Goal: Task Accomplishment & Management: Manage account settings

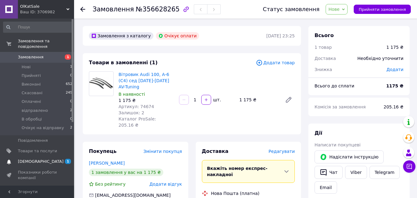
click at [34, 159] on span "[DEMOGRAPHIC_DATA]" at bounding box center [41, 162] width 46 height 6
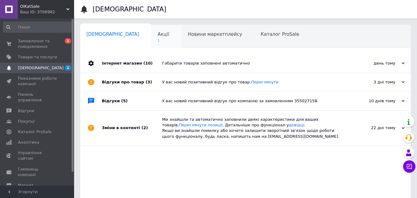
click at [158, 37] on span "Акції" at bounding box center [164, 34] width 12 height 6
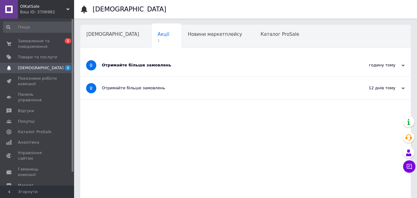
click at [181, 64] on div "Отримайте більше замовлень" at bounding box center [222, 65] width 241 height 6
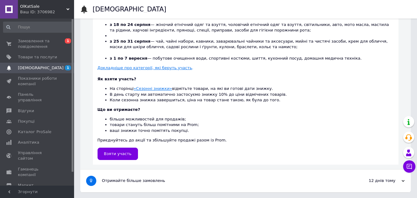
scroll to position [195, 0]
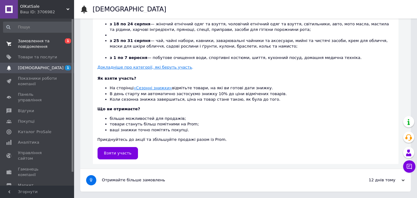
click at [36, 44] on span "Замовлення та повідомлення" at bounding box center [37, 43] width 39 height 11
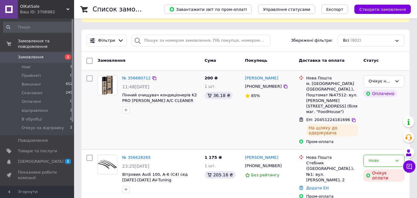
scroll to position [93, 0]
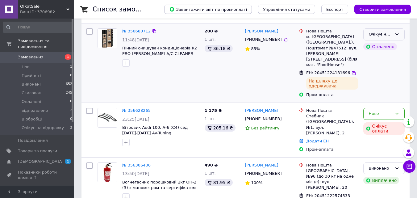
click at [383, 35] on div "Очікує на відправку" at bounding box center [379, 34] width 23 height 6
click at [375, 77] on li "відправлено" at bounding box center [384, 75] width 41 height 11
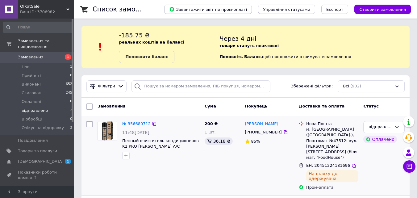
click at [43, 108] on span "відправлено" at bounding box center [35, 111] width 26 height 6
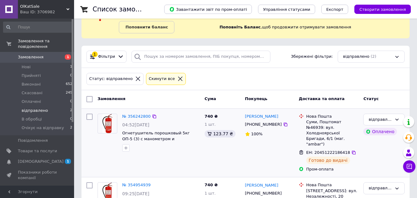
scroll to position [57, 0]
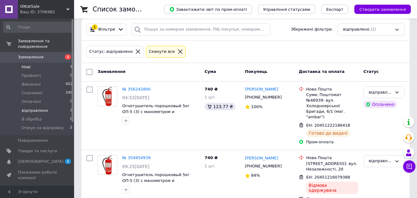
click at [32, 63] on li "Нові 1" at bounding box center [38, 67] width 76 height 9
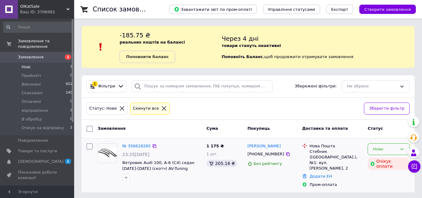
click at [383, 152] on div "Нове" at bounding box center [384, 149] width 24 height 6
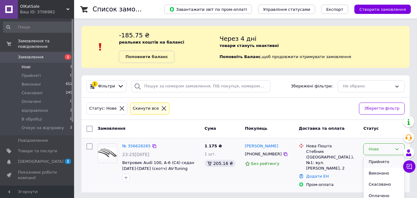
click at [376, 163] on li "Прийнято" at bounding box center [384, 161] width 41 height 11
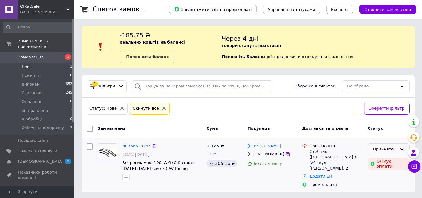
click at [388, 149] on div "Прийнято" at bounding box center [384, 149] width 24 height 6
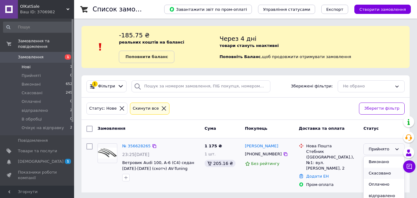
click at [377, 173] on li "Скасовано" at bounding box center [384, 173] width 41 height 11
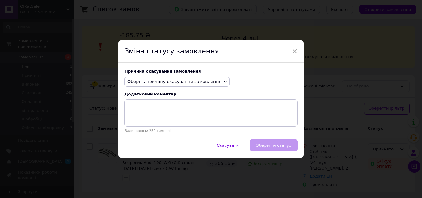
click at [151, 83] on span "Оберіть причину скасування замовлення" at bounding box center [174, 81] width 94 height 5
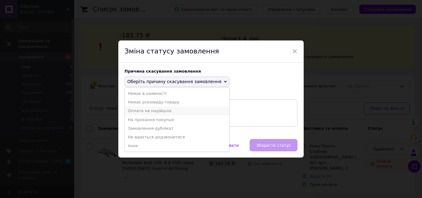
click at [143, 113] on li "Оплата не надійшла" at bounding box center [177, 110] width 104 height 9
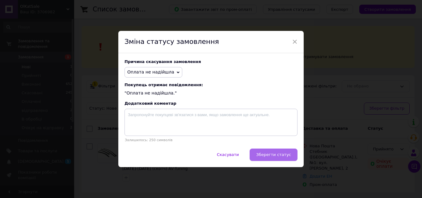
click at [273, 156] on span "Зберегти статус" at bounding box center [273, 154] width 35 height 5
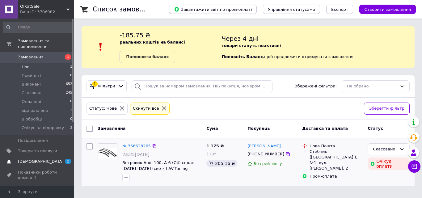
click at [33, 159] on span "[DEMOGRAPHIC_DATA]" at bounding box center [41, 162] width 46 height 6
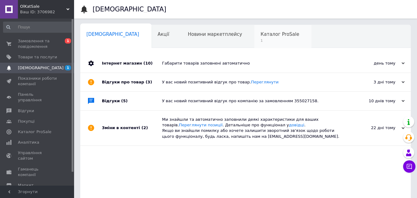
click at [260, 43] on span "1" at bounding box center [279, 40] width 39 height 5
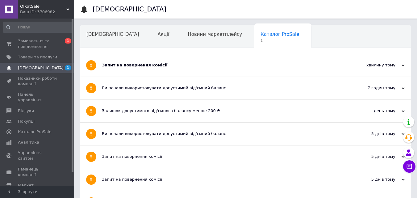
click at [243, 61] on div "Запит на повернення комісії" at bounding box center [222, 65] width 241 height 23
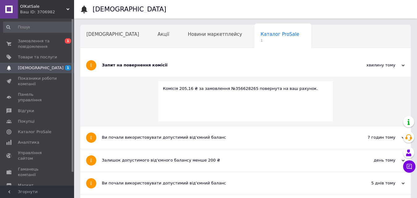
click at [243, 62] on div "Запит на повернення комісії" at bounding box center [222, 65] width 241 height 23
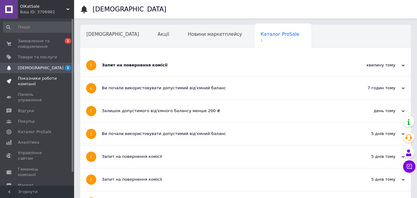
click at [39, 82] on span "Показники роботи компанії" at bounding box center [37, 81] width 39 height 11
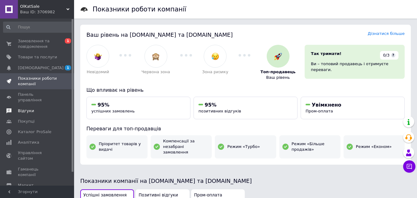
click at [26, 108] on span "Відгуки" at bounding box center [26, 111] width 16 height 6
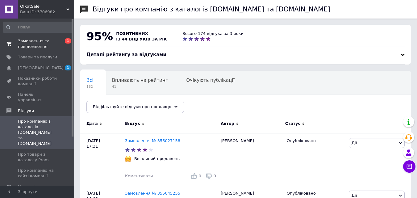
click at [32, 44] on span "Замовлення та повідомлення" at bounding box center [37, 43] width 39 height 11
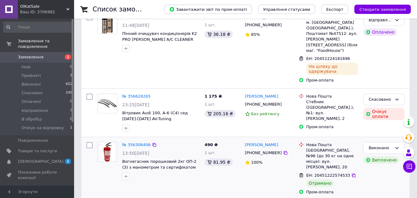
scroll to position [62, 0]
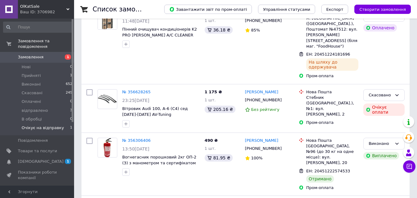
click at [25, 125] on span "Очікує на відправку" at bounding box center [43, 128] width 42 height 6
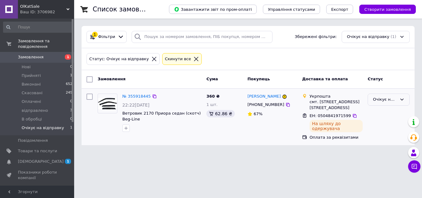
click at [387, 102] on div "Очікує на відправку" at bounding box center [384, 99] width 24 height 6
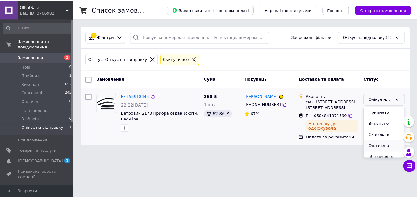
scroll to position [16, 0]
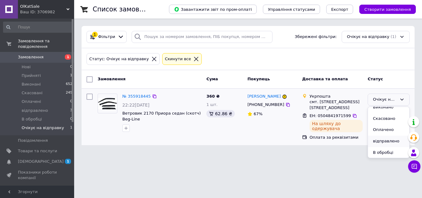
click at [381, 141] on li "відправлено" at bounding box center [388, 140] width 41 height 11
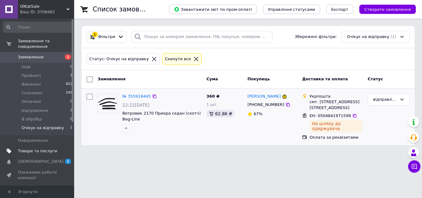
click at [26, 148] on span "Товари та послуги" at bounding box center [37, 151] width 39 height 6
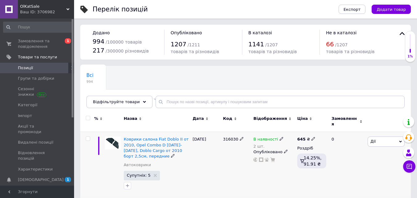
click at [100, 167] on div at bounding box center [98, 164] width 9 height 65
click at [126, 105] on div "Відфільтруйте товари" at bounding box center [119, 102] width 66 height 12
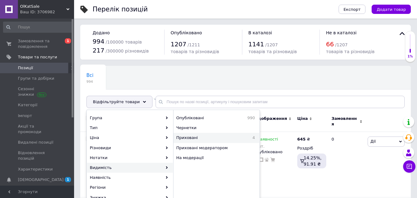
click at [185, 138] on span "Приховані" at bounding box center [207, 138] width 62 height 6
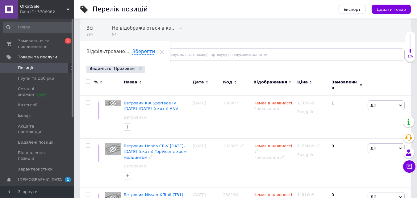
scroll to position [119, 0]
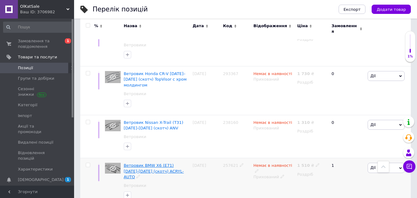
click at [145, 163] on span "Ветровик BMW X6 (E71) [DATE]-[DATE] (скотч) ACRYL-AUTO" at bounding box center [154, 171] width 60 height 16
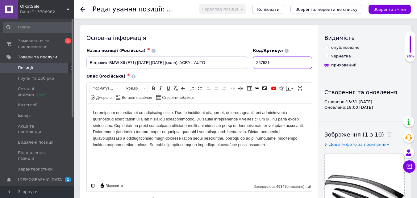
click at [277, 63] on input "257621" at bounding box center [282, 62] width 59 height 12
paste input "405206"
type input "405206"
click at [326, 48] on input "опубліковано" at bounding box center [326, 47] width 4 height 4
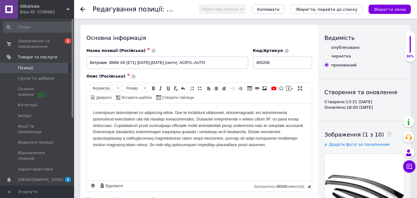
radio input "true"
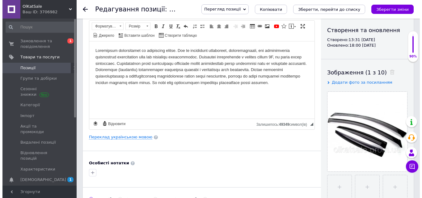
scroll to position [62, 0]
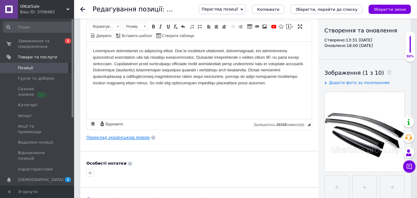
click at [132, 137] on link "Переклад українською мовою" at bounding box center [117, 137] width 63 height 5
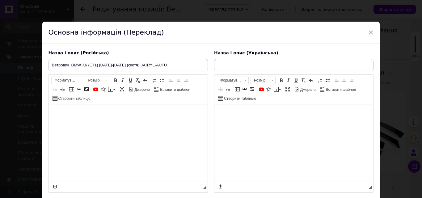
type input "Вітровик BMW X6 (E71) [DATE]-[DATE] (скотч) ACRYL-AUTO"
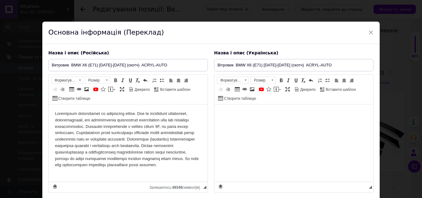
scroll to position [0, 0]
drag, startPoint x: 160, startPoint y: 65, endPoint x: 39, endPoint y: 65, distance: 121.3
click at [40, 65] on div "× Основна інформація (Переклад) Назва і опис (Російська) Ветровик BMW X6 (E71) …" at bounding box center [211, 99] width 422 height 198
paste input "омпресор 2 цилін Kvant 180W/10атм/65л"
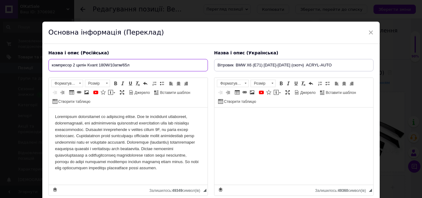
click at [51, 64] on input "компресор 2 цилін Kvant 180W/10атм/65л" at bounding box center [127, 65] width 159 height 12
click at [86, 66] on input "Компресор 2 цилін Kvant 180W/10атм/65л" at bounding box center [127, 65] width 159 height 12
click at [117, 64] on input "Компресор 2 циліндри Kvant 180W/10атм/65л" at bounding box center [127, 65] width 159 height 12
click at [130, 66] on input "Компресор 2 циліндри Kvant 180W 10атм/65л" at bounding box center [127, 65] width 159 height 12
click at [99, 65] on input "Компресор 2 циліндри Kvant 180W 10атм 65л" at bounding box center [127, 65] width 159 height 12
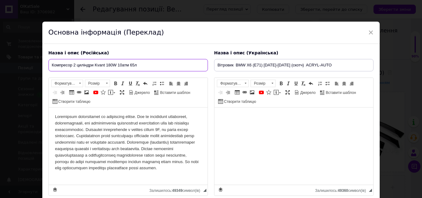
click at [99, 65] on input "Компресор 2 циліндри Kvant 180W 10атм 65л" at bounding box center [127, 65] width 159 height 12
click at [134, 64] on input "Компресор 2 циліндри 180W 10атм 65л" at bounding box center [127, 65] width 159 height 12
paste input "Kvant"
click at [50, 65] on input "Компресор 2 циліндри 180W 10атм 65л Kvant" at bounding box center [127, 65] width 159 height 12
click at [56, 65] on input "АВтоКомпресор 2 циліндри 180W 10атм 65л Kvant" at bounding box center [127, 65] width 159 height 12
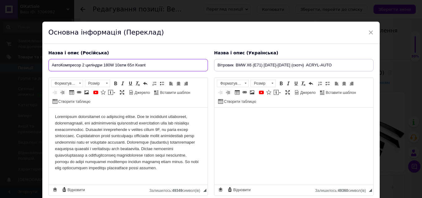
click at [76, 66] on input "АвтоКомпресор 2 циліндри 180W 10атм 65л Kvant" at bounding box center [127, 65] width 159 height 12
click at [94, 66] on input "АвтоКомпрессор 2 циліндри 180W 10атм 65л Kvant" at bounding box center [127, 65] width 159 height 12
click at [105, 67] on input "АвтоКомпрессор 2 цилиндри 180W 10атм 65л Kvant" at bounding box center [127, 65] width 159 height 12
drag, startPoint x: 156, startPoint y: 64, endPoint x: 50, endPoint y: 63, distance: 105.6
click at [50, 63] on input "АвтоКомпрессор 2 цилиндра 180W 10атм 65л Kvant" at bounding box center [127, 65] width 159 height 12
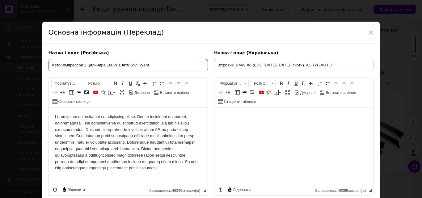
type input "АвтоКомпрессор 2 цилиндра 180W 10атм 65л Kvant"
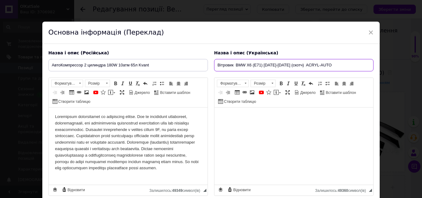
drag, startPoint x: 322, startPoint y: 64, endPoint x: 189, endPoint y: 64, distance: 133.3
click at [189, 64] on div "Назва і опис (Російська) АвтоКомпрессор 2 цилиндра 180W 10атм 65л Kvant Розшире…" at bounding box center [210, 123] width 331 height 152
paste input "втоКомпрессор 2 цилиндра 180W 10атм 65л Kvant"
click at [243, 65] on input "АвтоКомпрессор 2 цилиндра 180W 10атм 65л Kvant" at bounding box center [293, 65] width 159 height 12
click at [259, 64] on input "АвтоКомпресор 2 цилиндра 180W 10атм 65л Kvant" at bounding box center [293, 65] width 159 height 12
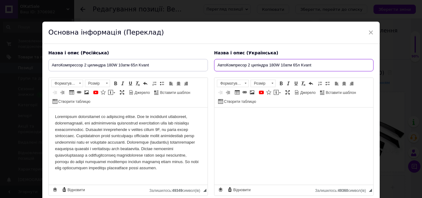
click at [267, 65] on input "АвтоКомпресор 2 циліндра 180W 10атм 65л Kvant" at bounding box center [293, 65] width 159 height 12
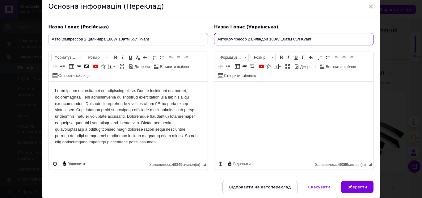
scroll to position [49, 0]
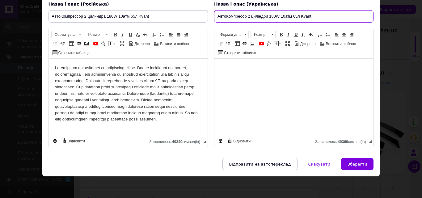
type input "АвтоКомпресор 2 циліндри 180W 10атм 65л Kvant"
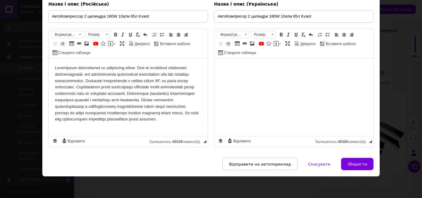
click at [177, 109] on p "Редактор, 73895B4E-FA0D-466D-807D-8AC560878182" at bounding box center [128, 94] width 146 height 58
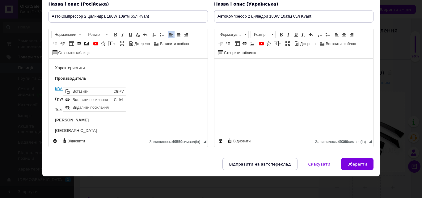
scroll to position [0, 0]
click at [84, 108] on span "Видалити посилання" at bounding box center [98, 107] width 54 height 7
click at [75, 67] on p "Характеристики" at bounding box center [128, 68] width 146 height 6
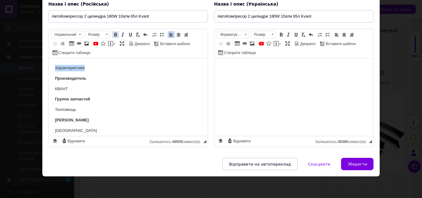
click at [117, 34] on span at bounding box center [115, 34] width 5 height 5
click at [94, 78] on p "Производитель" at bounding box center [128, 78] width 146 height 6
click at [94, 68] on p "Характеристики" at bounding box center [128, 68] width 146 height 6
click at [90, 80] on p "Производитель" at bounding box center [128, 78] width 146 height 6
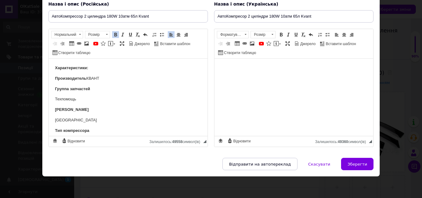
click at [98, 89] on p "Группа запчастей" at bounding box center [128, 89] width 146 height 6
click at [101, 96] on p "[PERSON_NAME]" at bounding box center [128, 99] width 146 height 6
click at [96, 107] on p "Тип компрессора" at bounding box center [128, 109] width 146 height 6
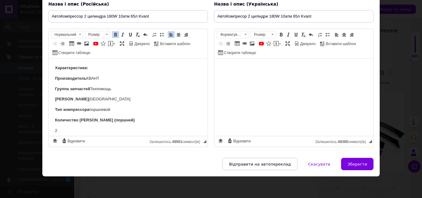
click at [137, 119] on p "Количество [PERSON_NAME] (поршней)" at bounding box center [128, 120] width 146 height 6
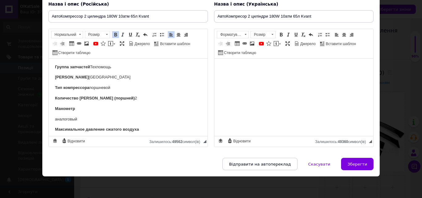
scroll to position [31, 0]
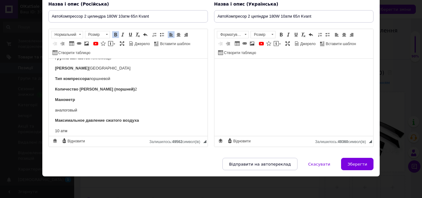
click at [91, 98] on p "Манометр" at bounding box center [128, 100] width 146 height 6
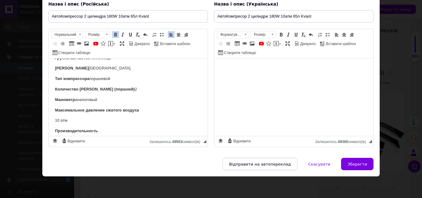
click at [145, 111] on p "Максимальное давление сжатого воздуха" at bounding box center [128, 110] width 146 height 6
click at [116, 118] on p "Производительность" at bounding box center [128, 120] width 146 height 6
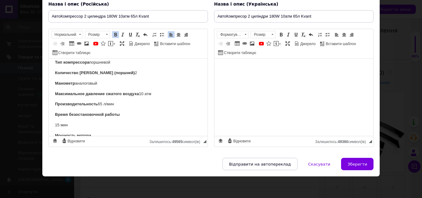
scroll to position [62, 0]
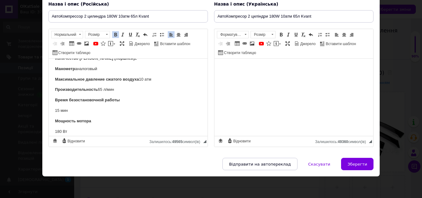
click at [124, 101] on p "Время безостановочной работы" at bounding box center [128, 100] width 146 height 6
click at [112, 107] on p "Мощность мотора" at bounding box center [128, 110] width 146 height 6
click at [112, 122] on p "Длина провода питания" at bounding box center [128, 121] width 146 height 6
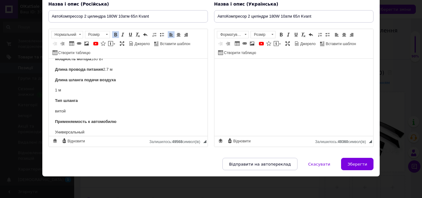
scroll to position [98, 0]
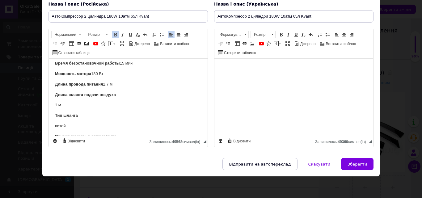
click at [126, 96] on p "Длина шланга подачи воздуха" at bounding box center [128, 95] width 146 height 6
click at [117, 103] on p "Тип шланга" at bounding box center [128, 105] width 146 height 6
click at [126, 114] on p "Применяемость к автомобилю" at bounding box center [128, 115] width 146 height 6
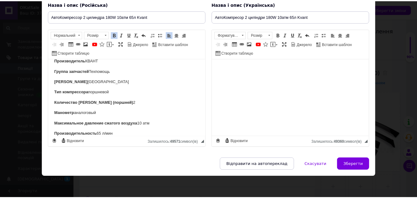
scroll to position [0, 0]
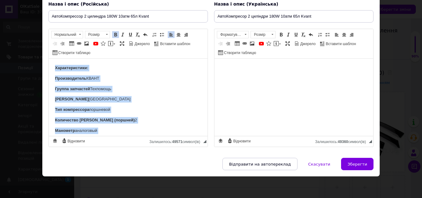
copy body "Характеристики: Производитель КВА НТ Группа запчастей Техпомощь Родина бренда К…"
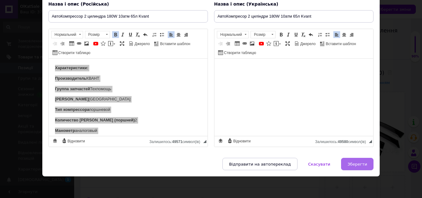
click at [354, 165] on span "Зберегти" at bounding box center [356, 164] width 19 height 5
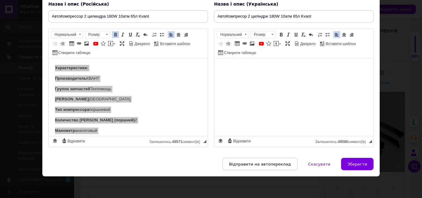
type input "АвтоКомпрессор 2 цилиндра 180W 10атм 65л Kvant"
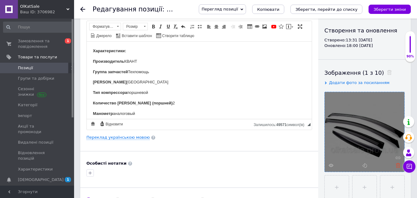
click at [397, 166] on icon at bounding box center [398, 165] width 5 height 5
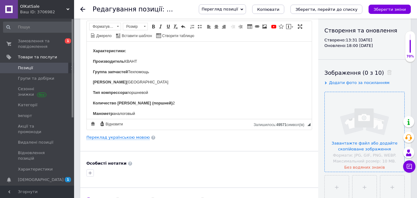
click at [343, 139] on input "file" at bounding box center [365, 132] width 80 height 80
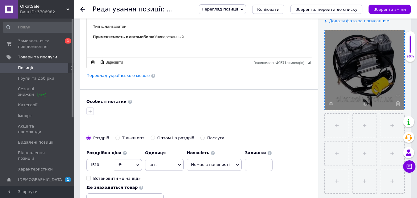
scroll to position [185, 0]
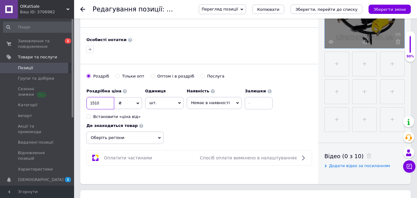
drag, startPoint x: 93, startPoint y: 102, endPoint x: 100, endPoint y: 105, distance: 7.5
click at [100, 105] on input "1510" at bounding box center [100, 103] width 28 height 12
type input "1155"
click at [223, 104] on span "Немає в наявності" at bounding box center [210, 102] width 39 height 5
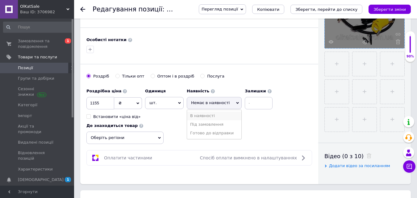
click at [222, 113] on li "В наявності" at bounding box center [214, 115] width 54 height 9
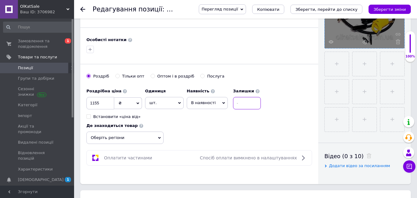
click at [250, 106] on input at bounding box center [247, 103] width 28 height 12
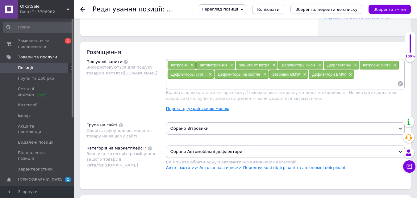
scroll to position [370, 0]
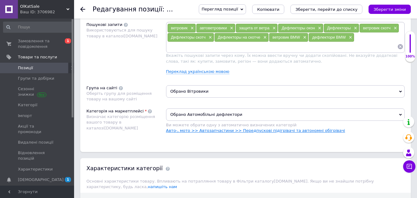
type input "3"
click at [242, 131] on link "Авто-, мото >> Автозапчастини >> Передпускові підігрівачі та автономні обігріва…" at bounding box center [255, 130] width 179 height 5
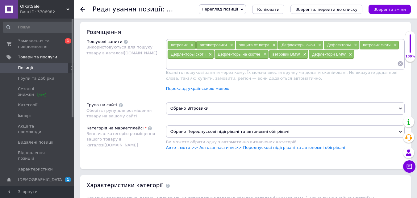
scroll to position [339, 0]
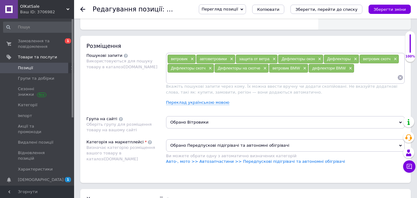
click at [215, 123] on span "Обрано Вітровики" at bounding box center [285, 122] width 239 height 12
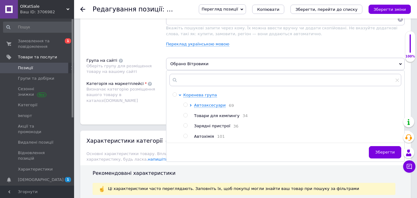
scroll to position [401, 0]
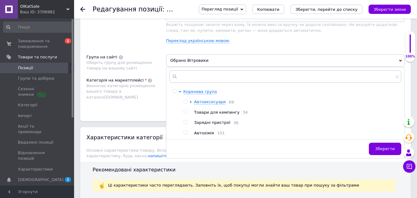
click at [185, 101] on input "radio" at bounding box center [185, 101] width 4 height 4
radio input "true"
click at [382, 148] on span "Зберегти" at bounding box center [384, 148] width 19 height 5
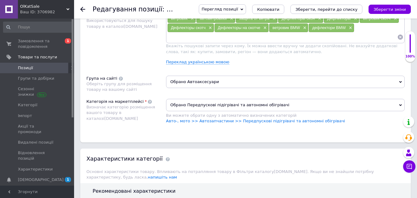
scroll to position [370, 0]
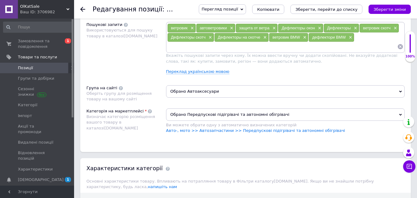
click at [286, 114] on span "Обрано Передпускові підігрівачі та автономні обігрівачі" at bounding box center [285, 114] width 239 height 12
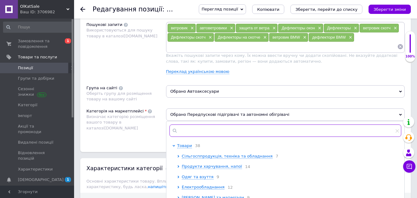
click at [232, 130] on input "text" at bounding box center [285, 130] width 232 height 12
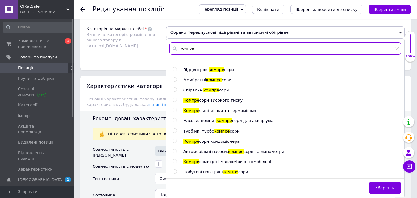
scroll to position [463, 0]
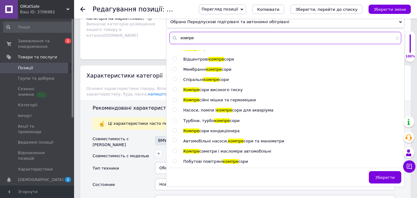
type input "компре"
click at [173, 142] on input "radio" at bounding box center [175, 141] width 4 height 4
radio input "true"
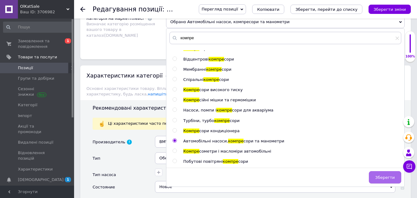
click at [390, 175] on span "Зберегти" at bounding box center [384, 177] width 19 height 5
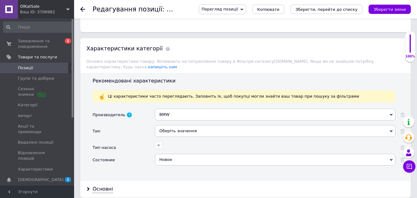
scroll to position [525, 0]
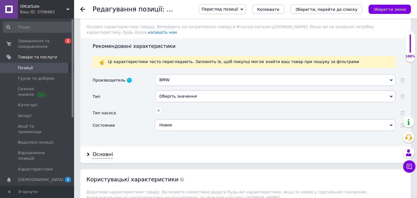
click at [184, 75] on div "BMW" at bounding box center [275, 80] width 240 height 12
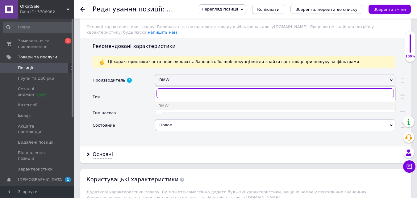
paste input "Kvant"
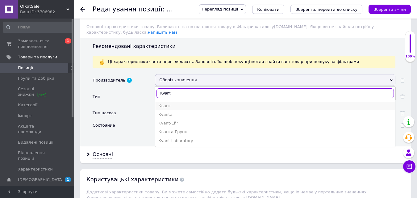
type input "Kvant"
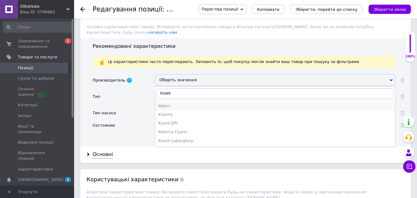
click at [187, 103] on div "Квант" at bounding box center [275, 106] width 234 height 6
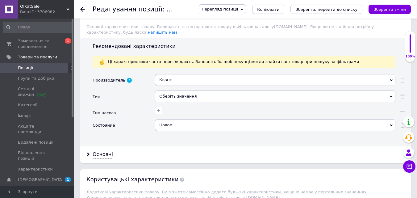
click at [174, 91] on div "Оберіть значення" at bounding box center [275, 96] width 240 height 12
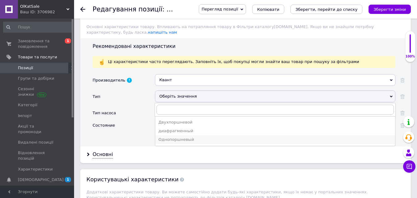
click at [199, 137] on div "Однопоршневый" at bounding box center [275, 140] width 234 height 6
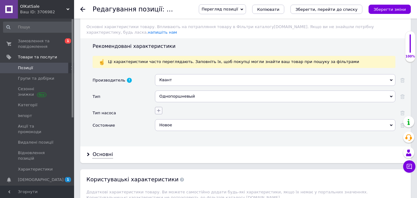
click at [160, 108] on icon "button" at bounding box center [158, 110] width 5 height 5
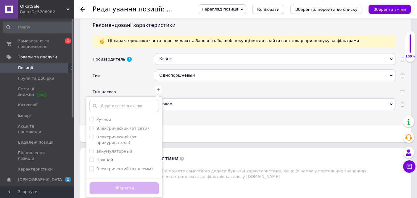
scroll to position [555, 0]
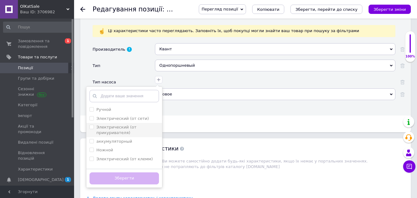
click at [127, 125] on label "Электрический (от прикуривателя)" at bounding box center [116, 130] width 40 height 10
checkbox прикуривателя\) "true"
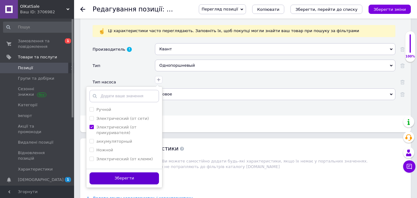
click at [132, 173] on button "Зберегти" at bounding box center [123, 178] width 69 height 12
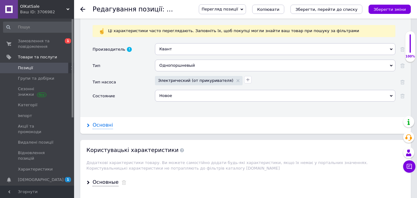
click at [104, 122] on div "Основні" at bounding box center [103, 125] width 20 height 7
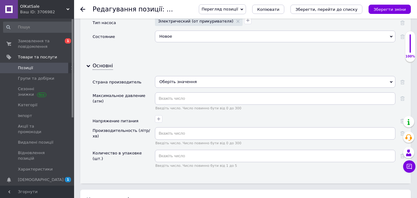
scroll to position [617, 0]
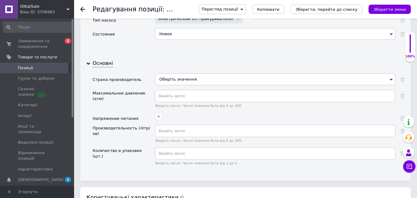
click at [201, 74] on div "Оберіть значення" at bounding box center [275, 79] width 240 height 12
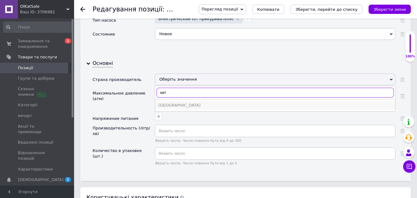
type input "кит"
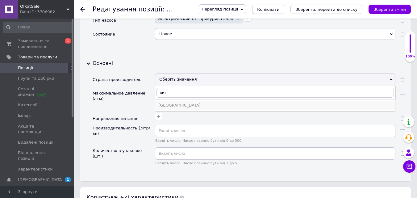
click at [169, 102] on div "[GEOGRAPHIC_DATA]" at bounding box center [275, 105] width 234 height 6
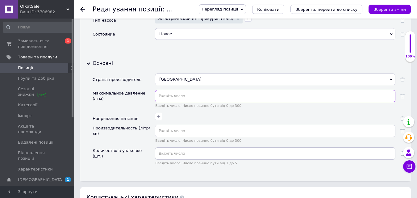
click at [165, 95] on input "text" at bounding box center [275, 96] width 240 height 12
type input "10"
click at [157, 114] on icon "button" at bounding box center [158, 116] width 5 height 5
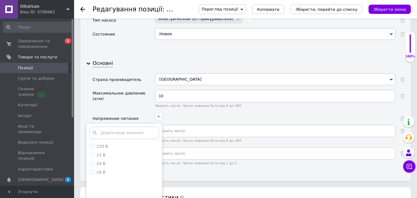
click at [201, 103] on div "10 Введіть число. Число повинно бути від 0 до 300" at bounding box center [275, 101] width 240 height 23
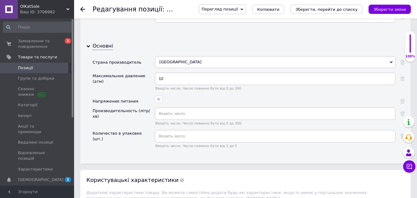
scroll to position [648, 0]
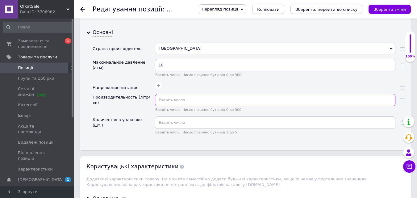
click at [177, 97] on input "text" at bounding box center [275, 100] width 240 height 12
type input "65"
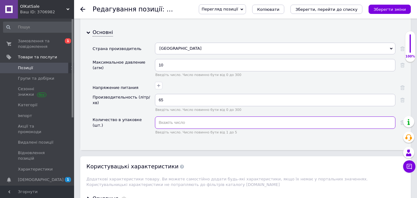
click at [179, 117] on input "text" at bounding box center [275, 122] width 240 height 12
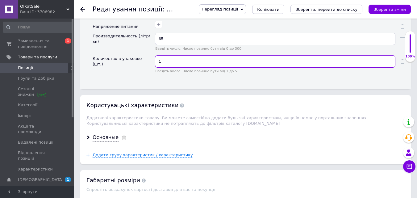
scroll to position [741, 0]
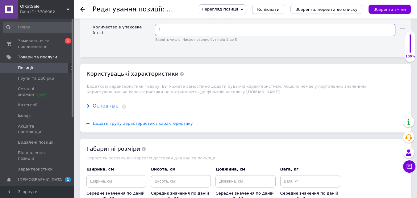
type input "1"
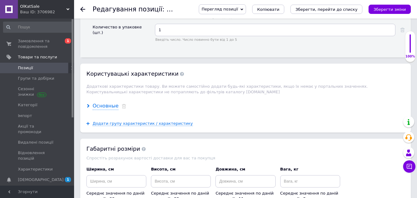
click at [109, 102] on div "Основные" at bounding box center [106, 105] width 26 height 7
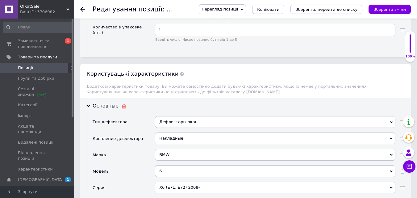
click at [122, 104] on icon at bounding box center [124, 106] width 5 height 4
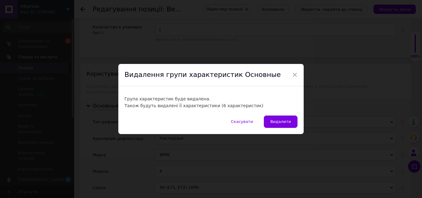
click at [283, 122] on span "Видалити" at bounding box center [280, 121] width 21 height 5
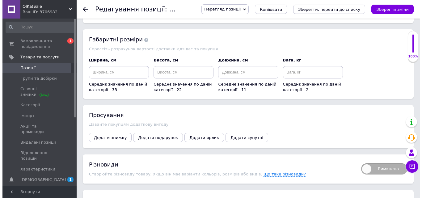
scroll to position [864, 0]
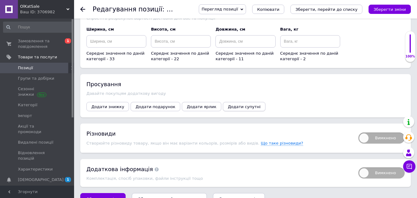
click at [228, 104] on span "Додати супутні" at bounding box center [244, 106] width 33 height 5
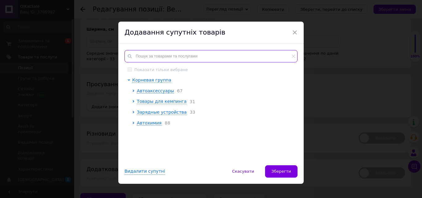
click at [153, 57] on input "text" at bounding box center [210, 56] width 173 height 12
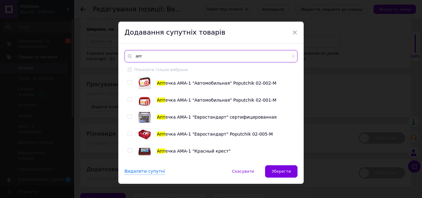
type input "апт"
click at [129, 132] on input "checkbox" at bounding box center [129, 133] width 4 height 4
checkbox input "true"
click at [142, 56] on input "апт" at bounding box center [210, 56] width 173 height 12
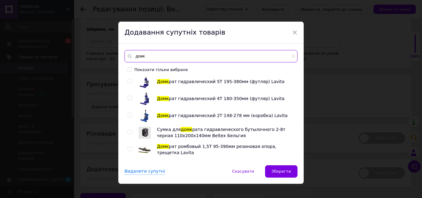
scroll to position [185, 0]
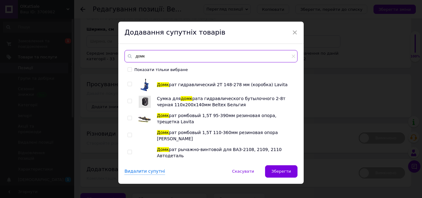
type input "домк"
click at [129, 119] on input "checkbox" at bounding box center [129, 118] width 4 height 4
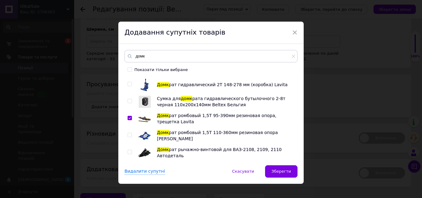
checkbox input "true"
click at [140, 57] on input "домк" at bounding box center [210, 56] width 173 height 12
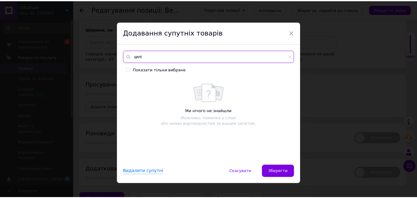
scroll to position [0, 0]
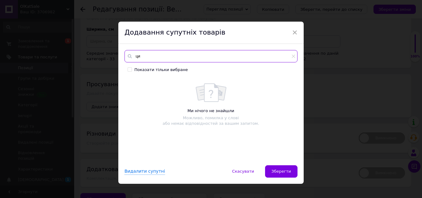
type input "ц"
click at [139, 58] on input "сра" at bounding box center [210, 56] width 173 height 12
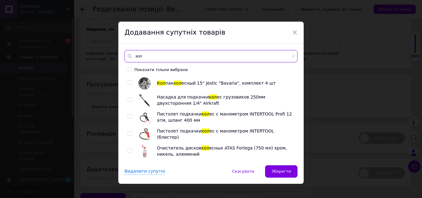
type input "кол"
click at [129, 117] on input "checkbox" at bounding box center [129, 116] width 4 height 4
checkbox input "true"
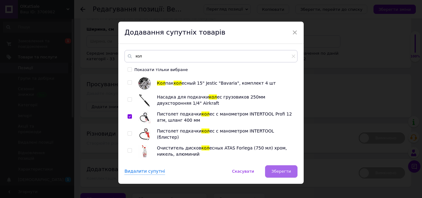
click at [274, 171] on span "Зберегти" at bounding box center [280, 171] width 19 height 5
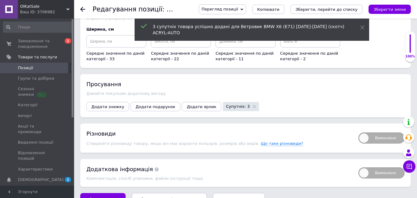
scroll to position [874, 0]
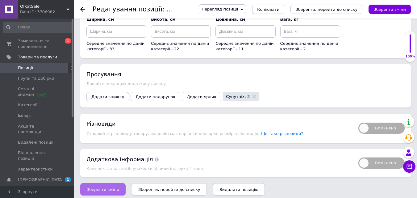
click at [98, 187] on span "Зберегти зміни" at bounding box center [103, 189] width 32 height 5
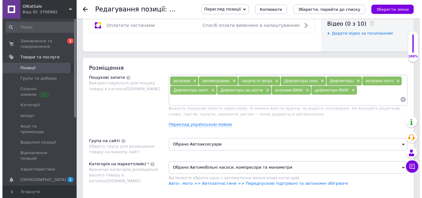
scroll to position [317, 0]
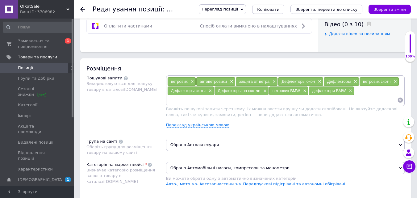
click at [215, 124] on link "Переклад українською мовою" at bounding box center [197, 125] width 63 height 5
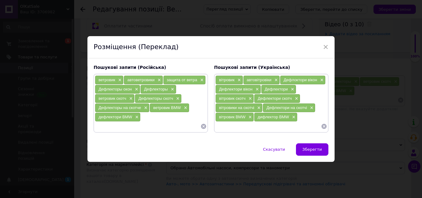
click at [202, 127] on icon at bounding box center [203, 126] width 6 height 6
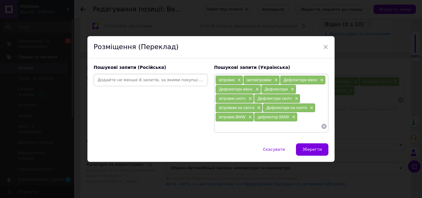
click at [321, 127] on icon at bounding box center [323, 126] width 5 height 5
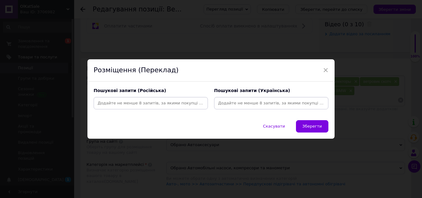
click at [144, 102] on input at bounding box center [151, 102] width 112 height 9
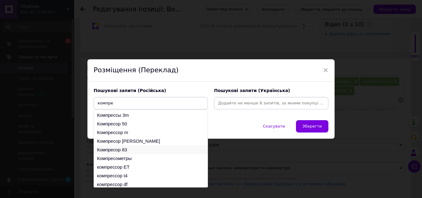
scroll to position [9, 0]
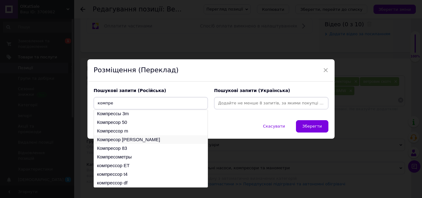
type input "компре"
click at [127, 139] on li "Компресор [PERSON_NAME]" at bounding box center [151, 139] width 114 height 9
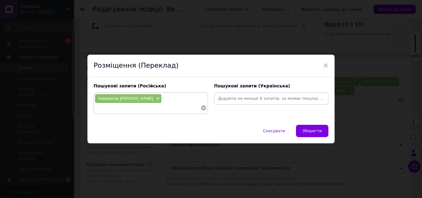
click at [121, 109] on input at bounding box center [148, 107] width 106 height 9
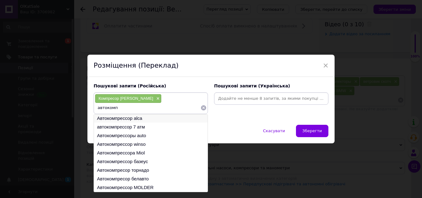
type input "автокомп"
click at [120, 120] on li "Автокомпрессор alca" at bounding box center [151, 118] width 114 height 9
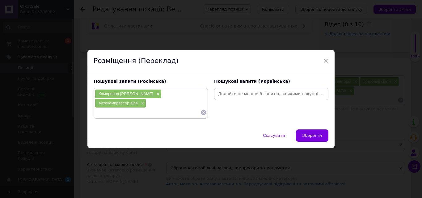
click at [128, 108] on input at bounding box center [148, 112] width 106 height 9
drag, startPoint x: 136, startPoint y: 96, endPoint x: 165, endPoint y: 100, distance: 29.6
click at [138, 101] on span "Автокомпрессор alca" at bounding box center [117, 103] width 39 height 5
copy span "Автокомпрессор"
click at [153, 109] on input at bounding box center [148, 112] width 106 height 9
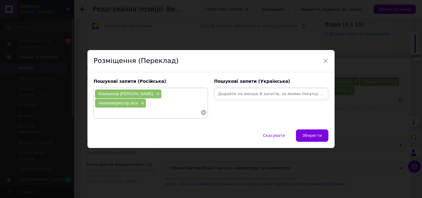
paste input "Автокомпрессор"
type input "Автокомпрессор"
paste input "Автокомпрессор"
type input "Автокомпрессор 10 атм"
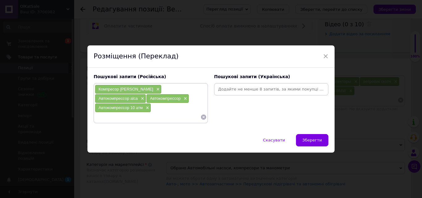
paste input "компресор 2 цилін"
click at [130, 113] on input "компресор 2 цилінра" at bounding box center [148, 116] width 106 height 9
type input "компресор 2 цилинра"
paste input "компресор 2 цилін"
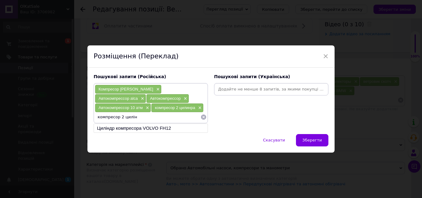
drag, startPoint x: 119, startPoint y: 116, endPoint x: 131, endPoint y: 115, distance: 12.7
click at [134, 117] on input "компресор 2 цилін" at bounding box center [148, 116] width 106 height 9
paste input "Kvant"
type input "компресор Kvant"
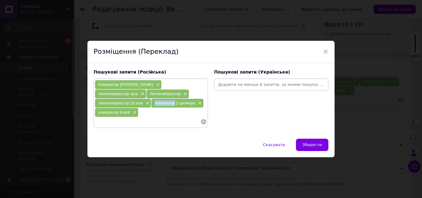
drag, startPoint x: 98, startPoint y: 108, endPoint x: 118, endPoint y: 108, distance: 20.1
click at [155, 105] on span "компресор 2 цилинра" at bounding box center [175, 103] width 40 height 5
copy span "компресор"
click at [114, 117] on input at bounding box center [148, 121] width 106 height 9
paste input "компресор"
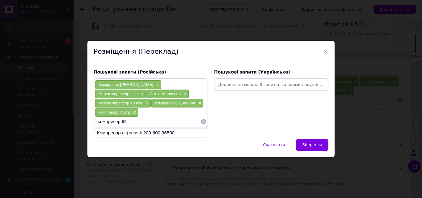
type input "компресор 65л"
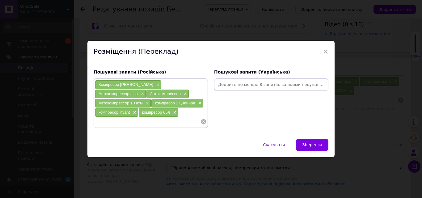
paste input "компресор"
click at [111, 122] on input "компресор с прикуривателем" at bounding box center [148, 121] width 106 height 9
type input "компрессор с прикуривателем"
drag, startPoint x: 136, startPoint y: 119, endPoint x: 169, endPoint y: 121, distance: 33.7
click at [169, 121] on input "компрессор с прикуривателем" at bounding box center [148, 121] width 106 height 9
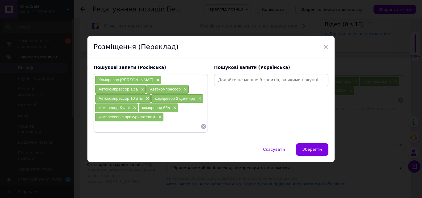
click at [223, 82] on input at bounding box center [271, 79] width 112 height 9
paste input "компресор"
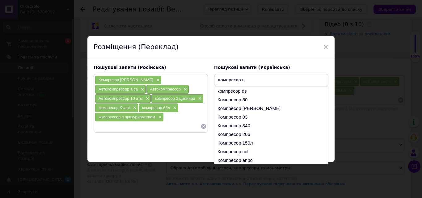
type input "компресор вт"
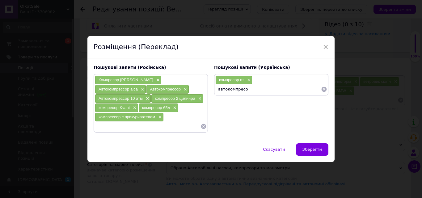
type input "автокомпресор"
type input "автокомпресор 10 атм"
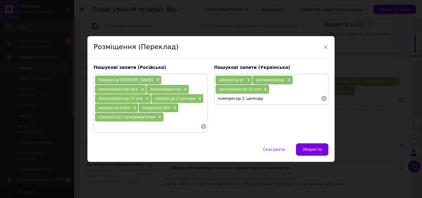
type input "компресор 2 циліндра"
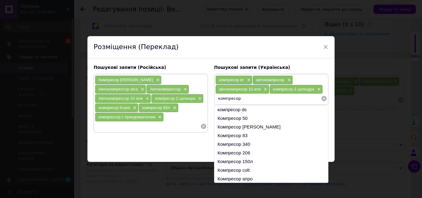
click at [130, 105] on span "компресор Kvant" at bounding box center [113, 107] width 31 height 5
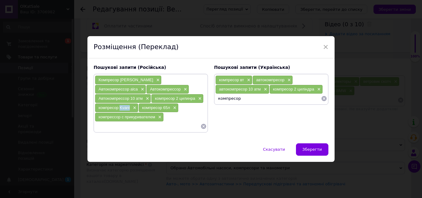
click at [130, 105] on span "компресор Kvant" at bounding box center [113, 107] width 31 height 5
copy span "Kvant"
click at [249, 101] on input "компресор" at bounding box center [268, 98] width 106 height 9
paste input "Kvant"
type input "компресор Kvant"
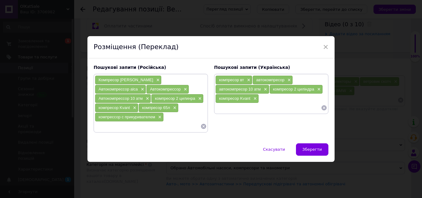
click at [251, 110] on input at bounding box center [268, 107] width 106 height 9
type input "компресор 65л"
paste input "Kvant"
type input "Kvant с прикурювачем"
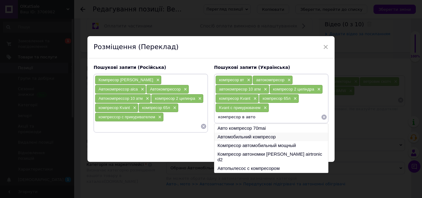
type input "компресор в авто"
click at [250, 141] on li "Автомобильний компресор" at bounding box center [271, 136] width 114 height 9
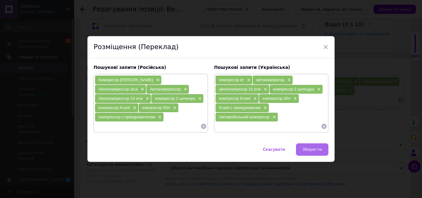
click at [302, 149] on button "Зберегти" at bounding box center [312, 149] width 32 height 12
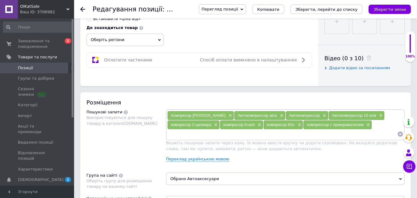
scroll to position [224, 0]
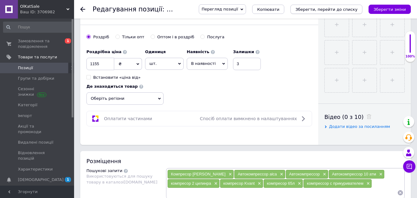
click at [343, 7] on icon "Зберегти, перейти до списку" at bounding box center [326, 9] width 62 height 5
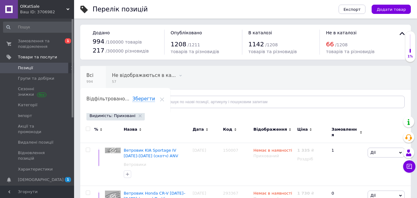
click at [94, 80] on div "Всі 994" at bounding box center [93, 77] width 26 height 23
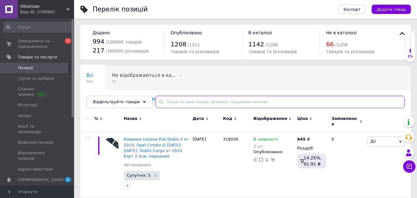
click at [177, 102] on input "text" at bounding box center [280, 102] width 249 height 12
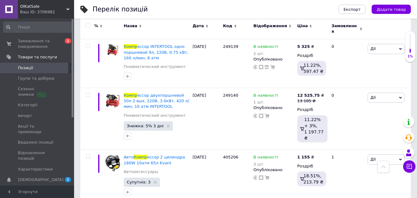
scroll to position [331, 0]
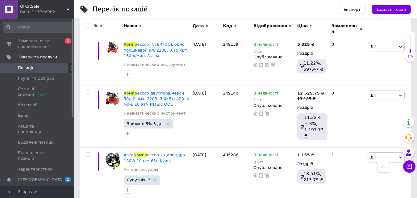
type input "компр"
click at [379, 152] on span "Дії" at bounding box center [386, 157] width 37 height 10
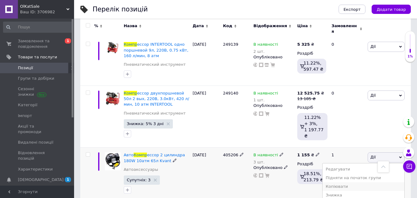
click at [345, 182] on li "Копіювати" at bounding box center [363, 186] width 82 height 9
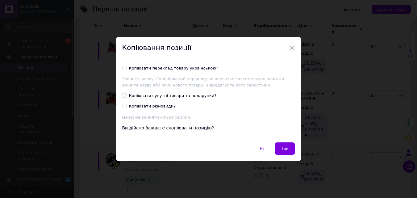
scroll to position [306, 0]
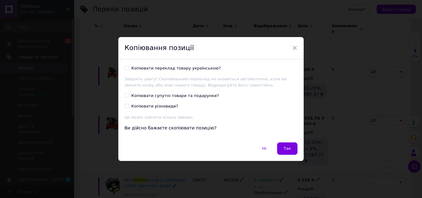
click at [153, 68] on div "Копіювати переклад товару українською?" at bounding box center [175, 68] width 89 height 6
click at [128, 68] on input "Копіювати переклад товару українською?" at bounding box center [126, 68] width 4 height 4
checkbox input "true"
click at [283, 154] on button "Так" at bounding box center [287, 148] width 20 height 12
